Goal: Information Seeking & Learning: Check status

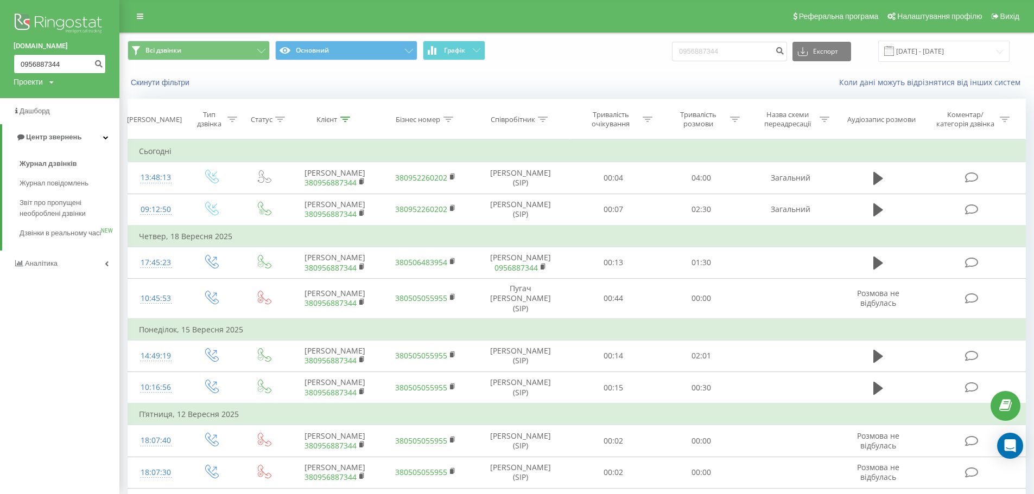
click at [78, 67] on input "0956887344" at bounding box center [60, 64] width 92 height 20
type input "0"
paste input "0978231709"
type input "0978231709"
click at [94, 68] on button "submit" at bounding box center [98, 64] width 15 height 20
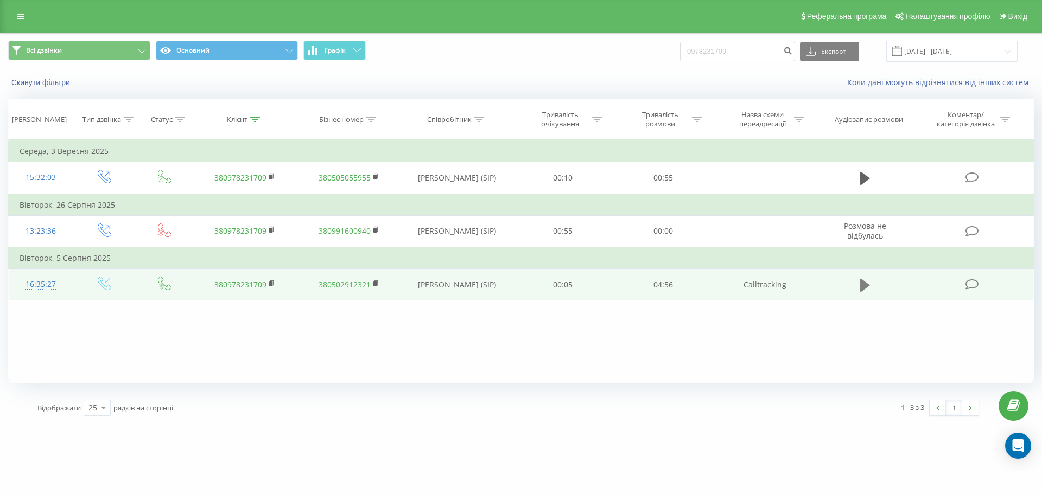
click at [862, 287] on icon at bounding box center [865, 284] width 10 height 13
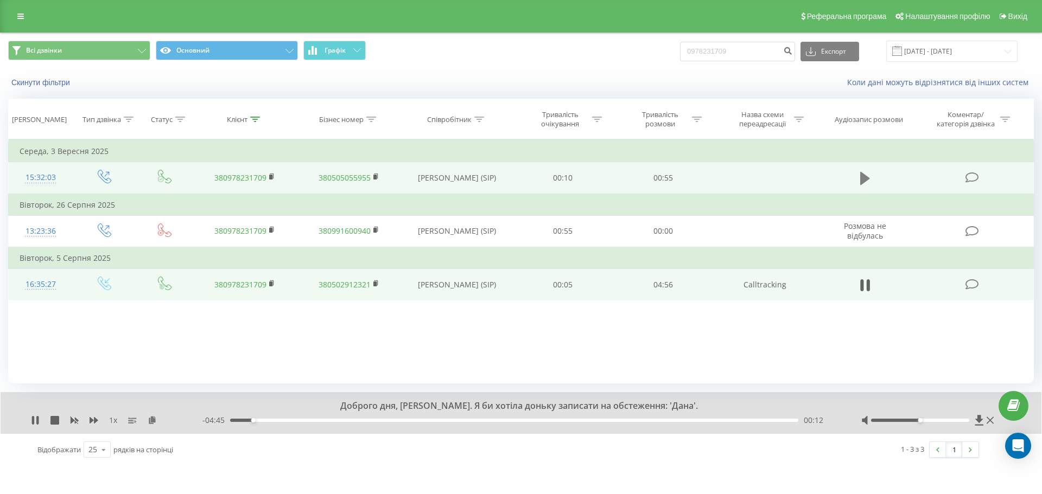
click at [865, 179] on icon at bounding box center [865, 178] width 10 height 13
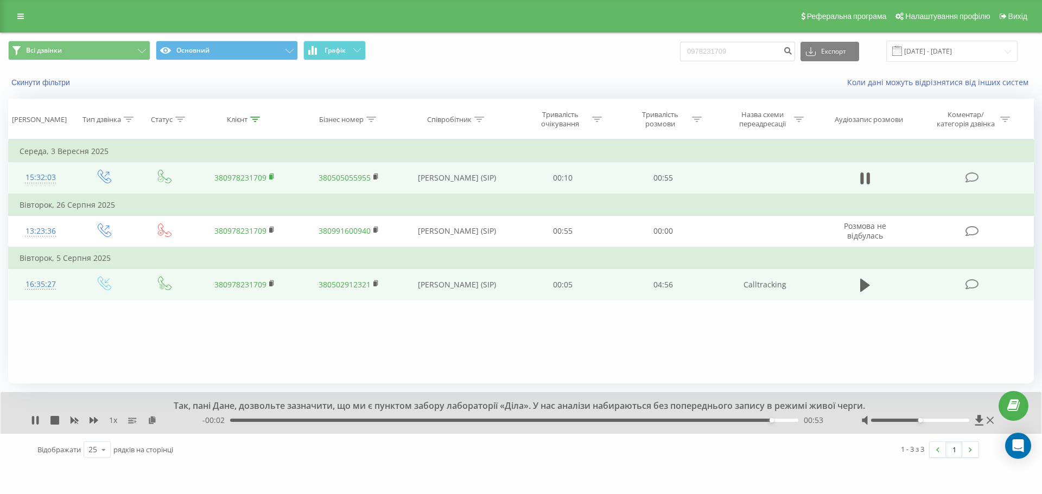
click at [270, 178] on rect at bounding box center [270, 177] width 3 height 5
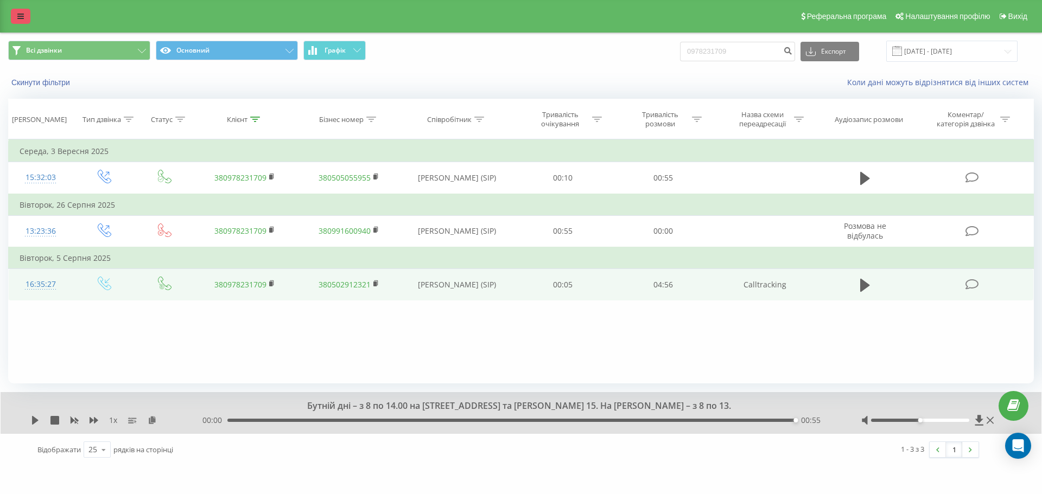
click at [22, 17] on icon at bounding box center [20, 16] width 7 height 8
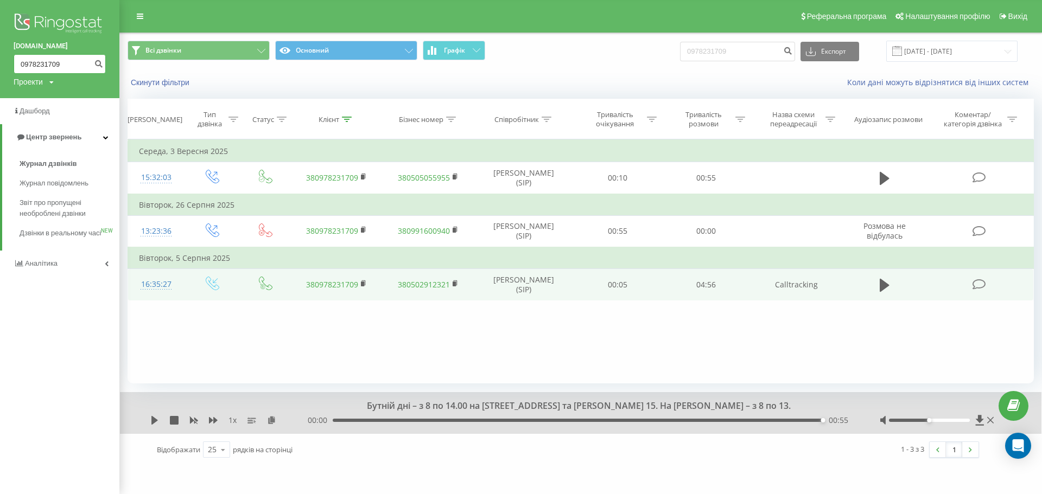
drag, startPoint x: 66, startPoint y: 64, endPoint x: 0, endPoint y: 72, distance: 66.6
click at [0, 72] on div "bazismed.com 0978231709 Проекти bazismed.com" at bounding box center [59, 49] width 119 height 98
click at [142, 17] on icon at bounding box center [140, 16] width 7 height 8
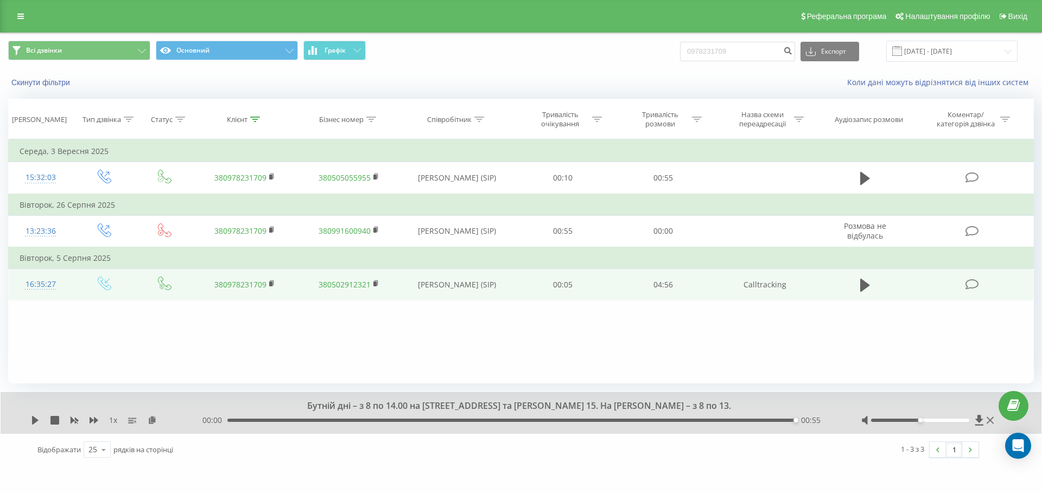
click at [18, 20] on icon at bounding box center [20, 16] width 7 height 8
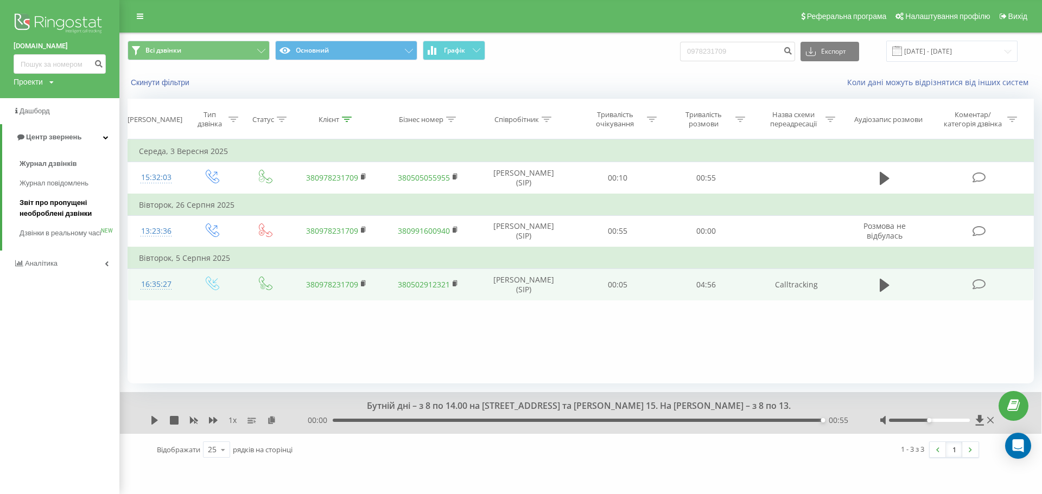
click at [39, 207] on span "Звіт про пропущені необроблені дзвінки" at bounding box center [67, 208] width 94 height 22
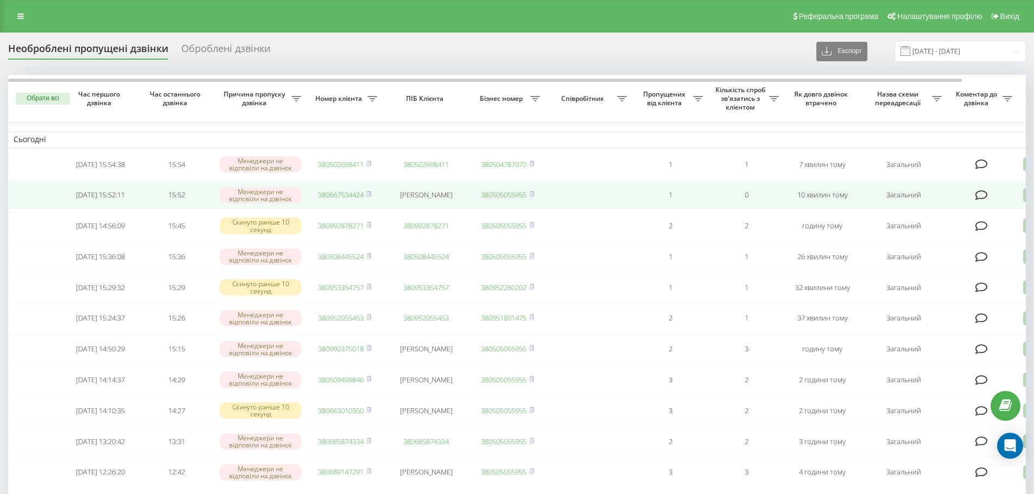
click at [340, 197] on link "380667534424" at bounding box center [341, 195] width 46 height 10
